Goal: Information Seeking & Learning: Learn about a topic

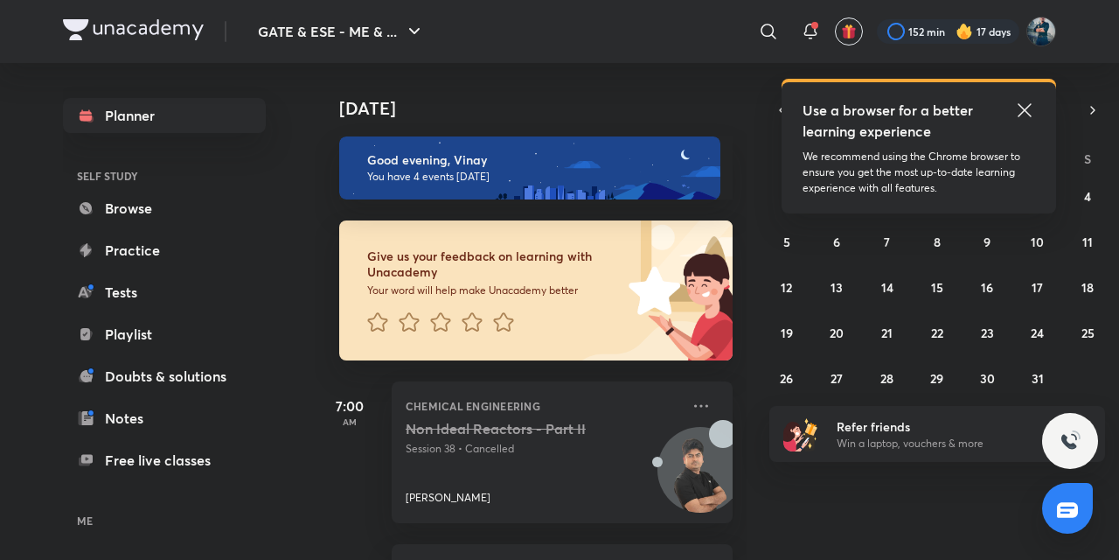
click at [1022, 107] on icon at bounding box center [1024, 109] width 13 height 13
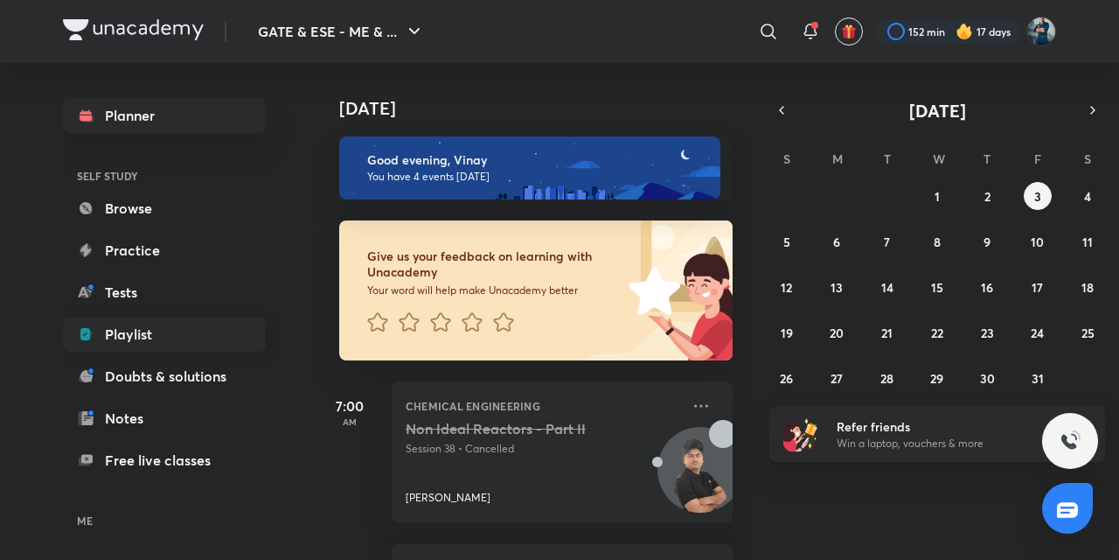
click at [117, 347] on link "Playlist" at bounding box center [164, 334] width 203 height 35
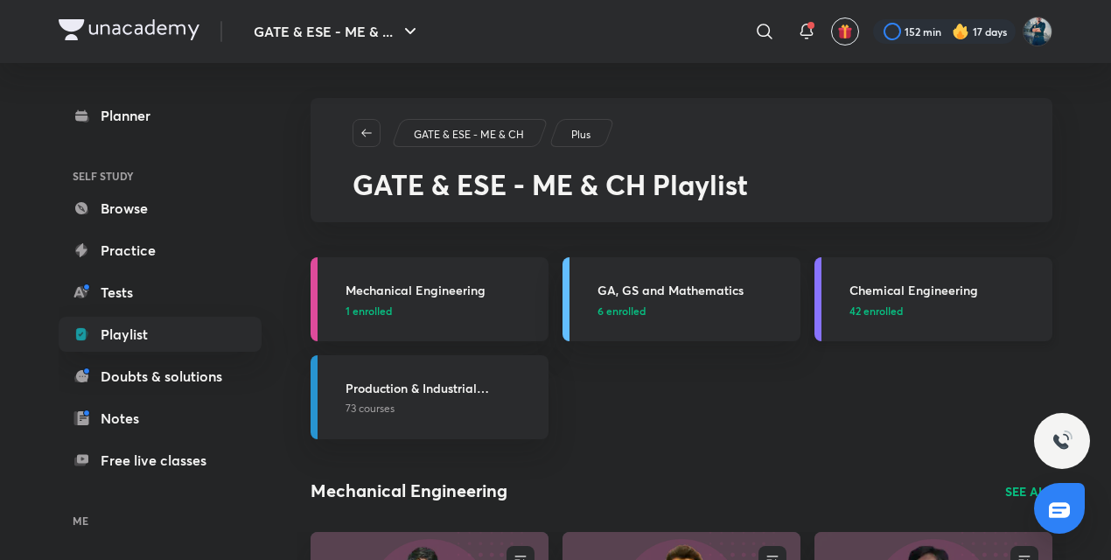
click at [904, 289] on h3 "Chemical Engineering" at bounding box center [945, 290] width 192 height 18
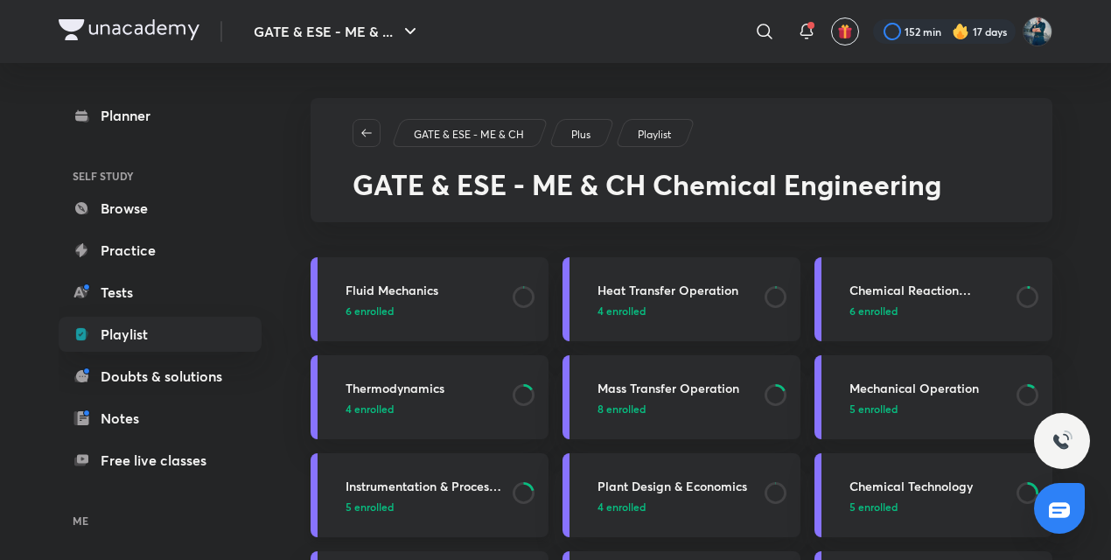
click at [418, 484] on h3 "Instrumentation & Process Control" at bounding box center [423, 486] width 157 height 18
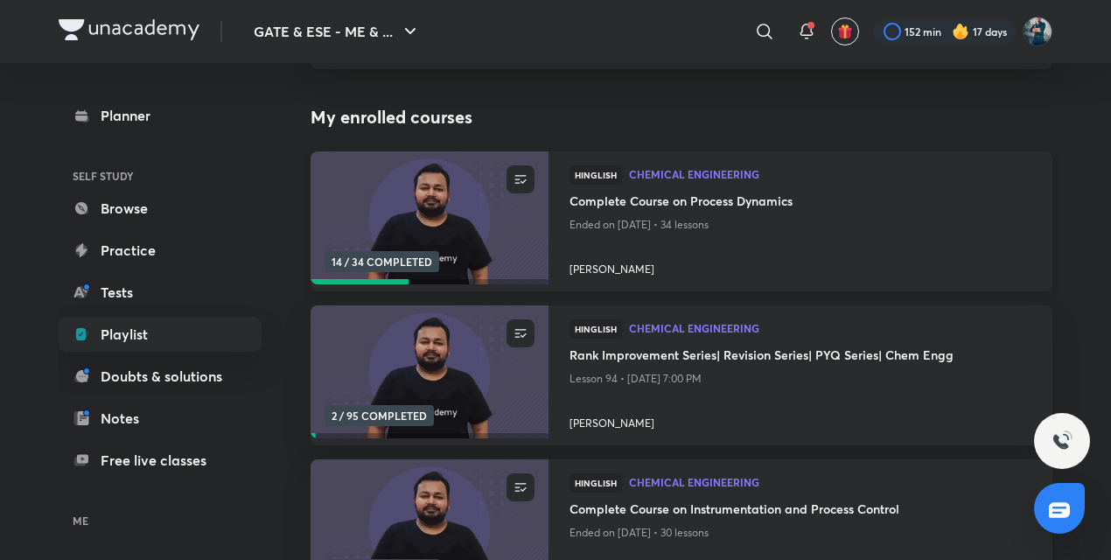
scroll to position [203, 0]
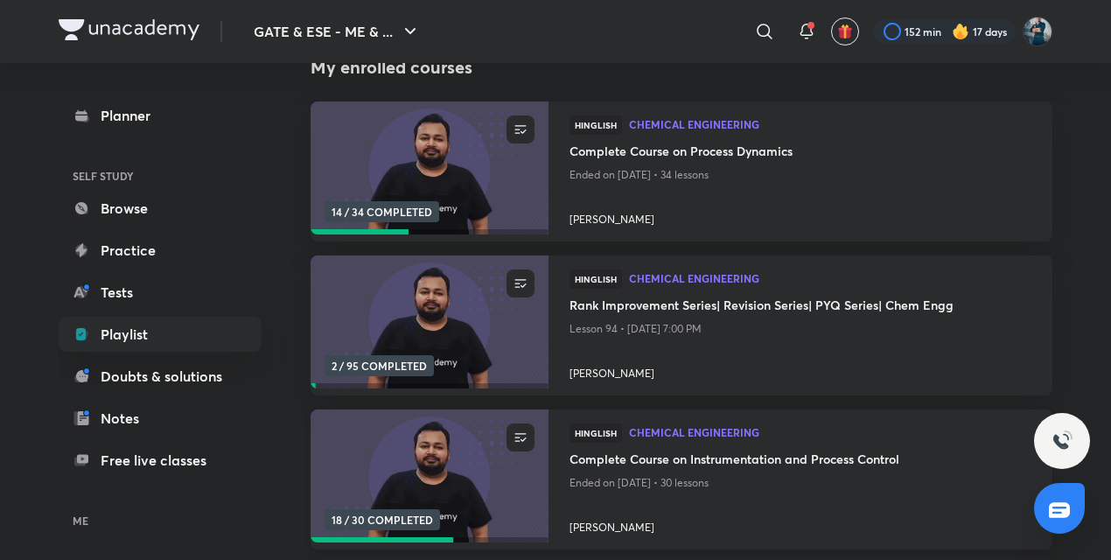
click at [634, 457] on h4 "Complete Course on Instrumentation and Process Control" at bounding box center [800, 461] width 462 height 22
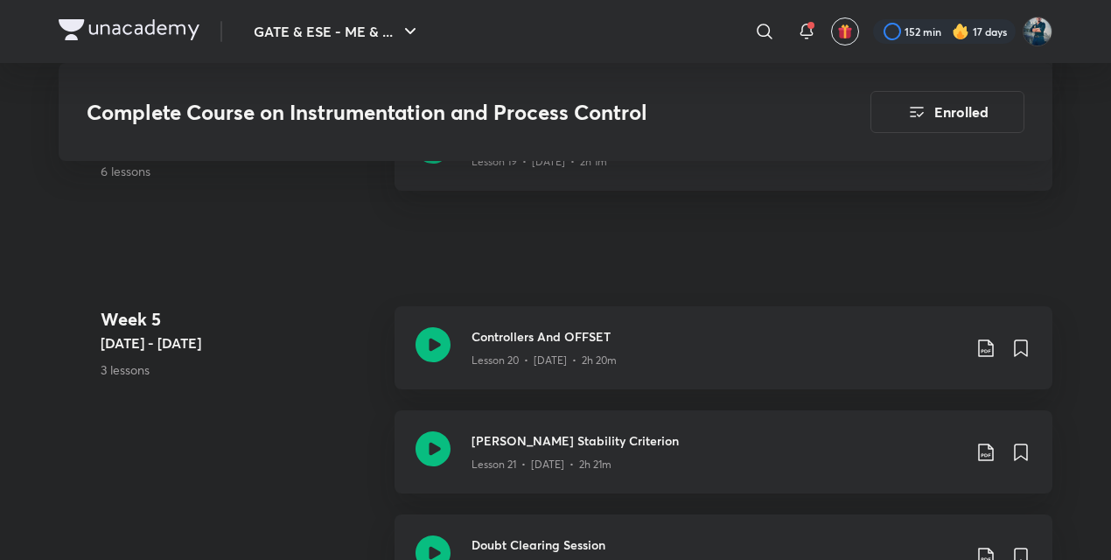
scroll to position [3300, 0]
click at [446, 450] on icon at bounding box center [432, 446] width 35 height 35
